Goal: Find contact information: Obtain details needed to contact an individual or organization

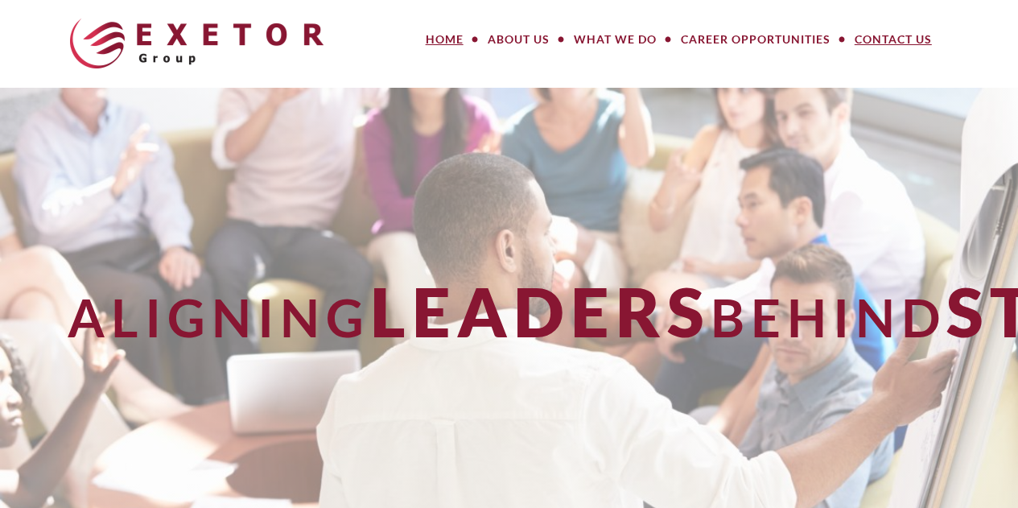
click at [879, 51] on link "Contact Us" at bounding box center [893, 39] width 101 height 32
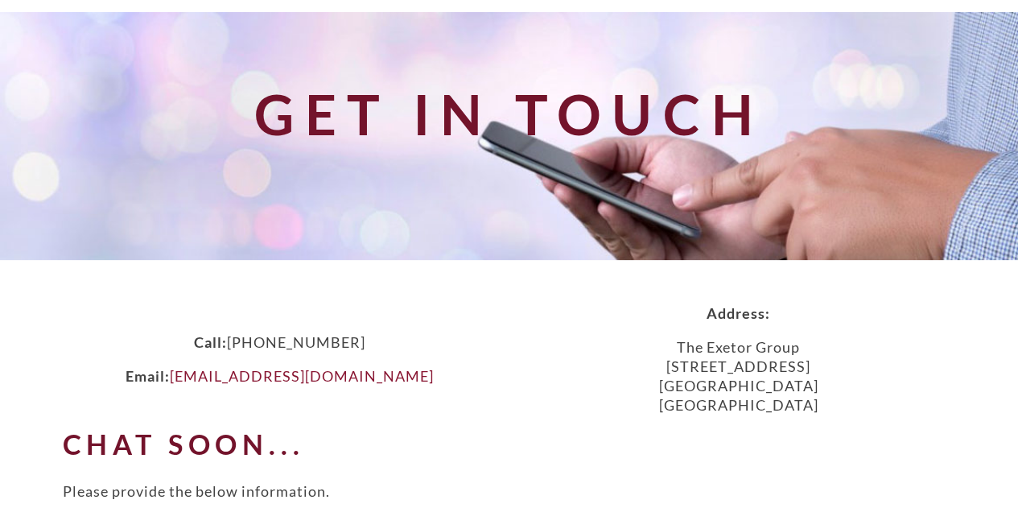
scroll to position [161, 0]
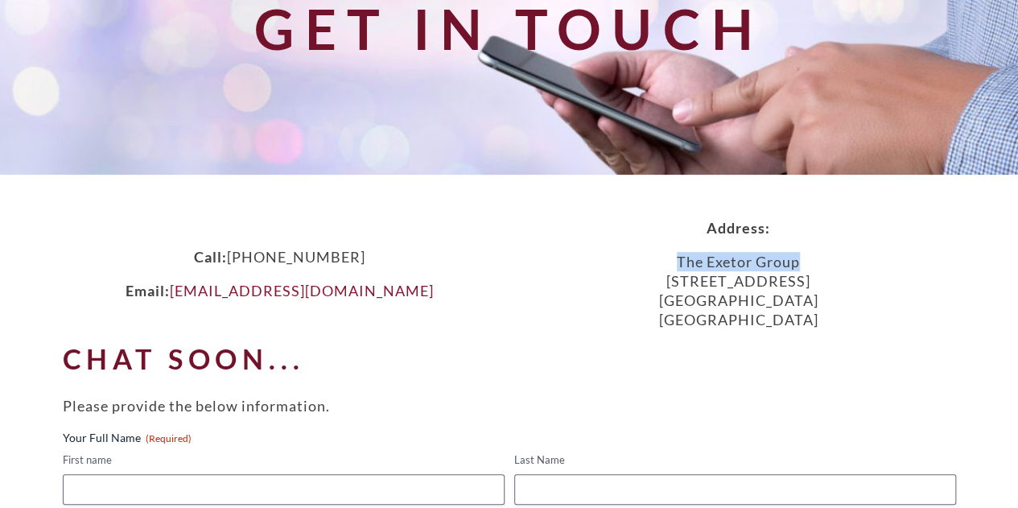
drag, startPoint x: 681, startPoint y: 257, endPoint x: 885, endPoint y: 249, distance: 204.5
click at [885, 249] on div "Address: The Exetor Group 777 Main Avenue, Suite 209 Durango, CO 81301 USA" at bounding box center [738, 273] width 459 height 111
click at [827, 267] on p "The Exetor Group 777 Main Avenue, Suite 209 Durango, CO 81301 USA" at bounding box center [738, 290] width 459 height 77
drag, startPoint x: 760, startPoint y: 266, endPoint x: 647, endPoint y: 265, distance: 113.5
click at [647, 265] on p "The Exetor Group 777 Main Avenue, Suite 209 Durango, CO 81301 USA" at bounding box center [738, 290] width 459 height 77
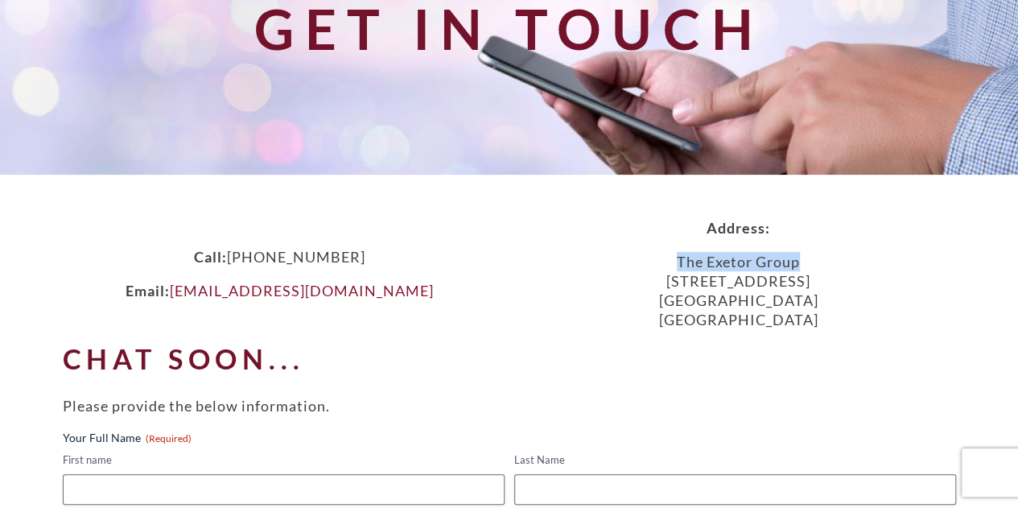
copy p "The Exetor Group"
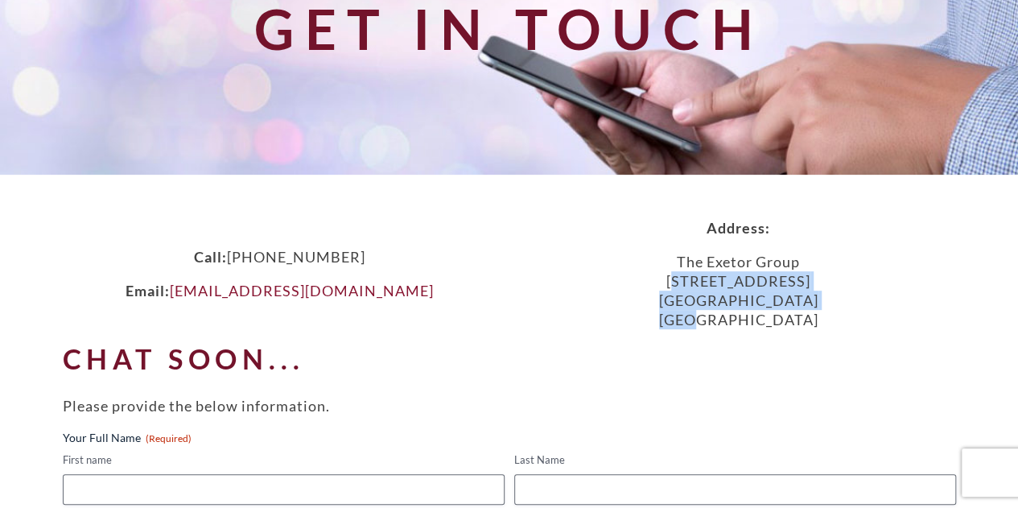
drag, startPoint x: 629, startPoint y: 286, endPoint x: 793, endPoint y: 313, distance: 166.4
click at [793, 313] on p "The Exetor Group 777 Main Avenue, Suite 209 Durango, CO 81301 USA" at bounding box center [738, 290] width 459 height 77
copy p "777 Main Avenue, Suite 209 Durango, CO 81301 USA"
click at [723, 328] on p "The Exetor Group 777 Main Avenue, Suite 209 Durango, CO 81301 USA" at bounding box center [738, 290] width 459 height 77
drag, startPoint x: 727, startPoint y: 307, endPoint x: 760, endPoint y: 299, distance: 33.8
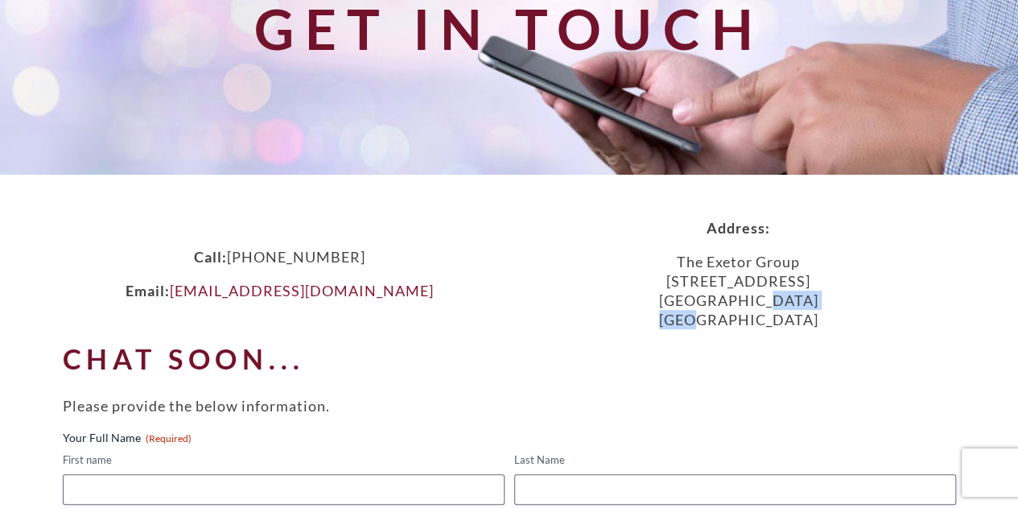
click at [760, 299] on p "The Exetor Group 777 Main Avenue, Suite 209 Durango, CO 81301 USA" at bounding box center [738, 290] width 459 height 77
click at [764, 295] on p "The Exetor Group 777 Main Avenue, Suite 209 Durango, CO 81301 USA" at bounding box center [738, 290] width 459 height 77
click at [770, 297] on p "The Exetor Group 777 Main Avenue, Suite 209 Durango, CO 81301 USA" at bounding box center [738, 290] width 459 height 77
copy p "81301"
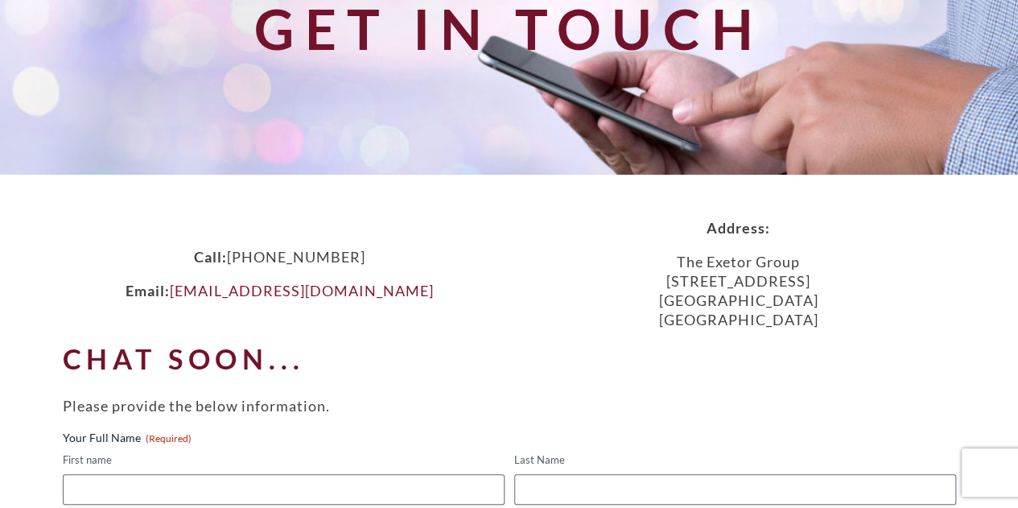
click at [726, 293] on p "The Exetor Group 777 Main Avenue, Suite 209 Durango, CO 81301 USA" at bounding box center [738, 290] width 459 height 77
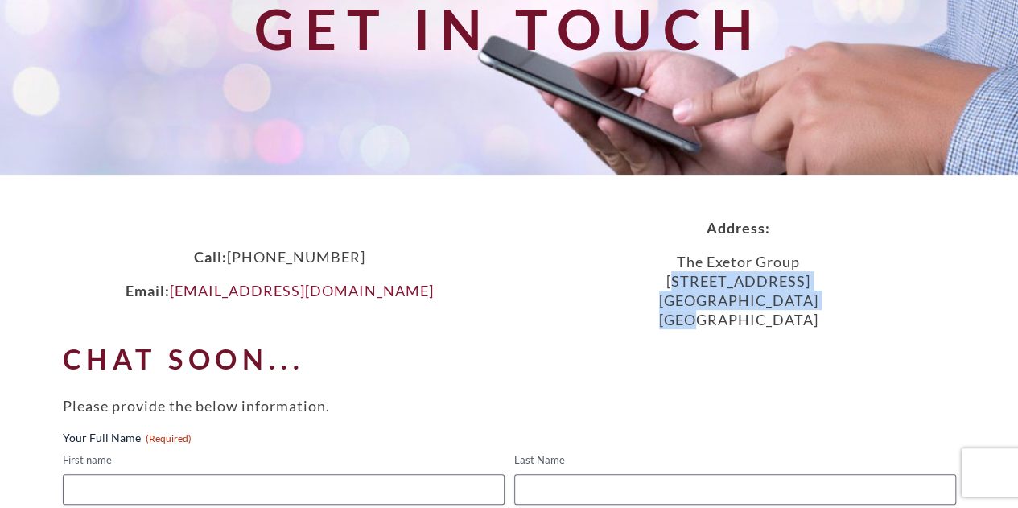
drag, startPoint x: 755, startPoint y: 318, endPoint x: 638, endPoint y: 274, distance: 124.8
click at [638, 274] on p "The Exetor Group 777 Main Avenue, Suite 209 Durango, CO 81301 USA" at bounding box center [738, 290] width 459 height 77
copy p "777 Main Avenue, Suite 209 Durango, CO 81301 USA"
